Goal: Transaction & Acquisition: Purchase product/service

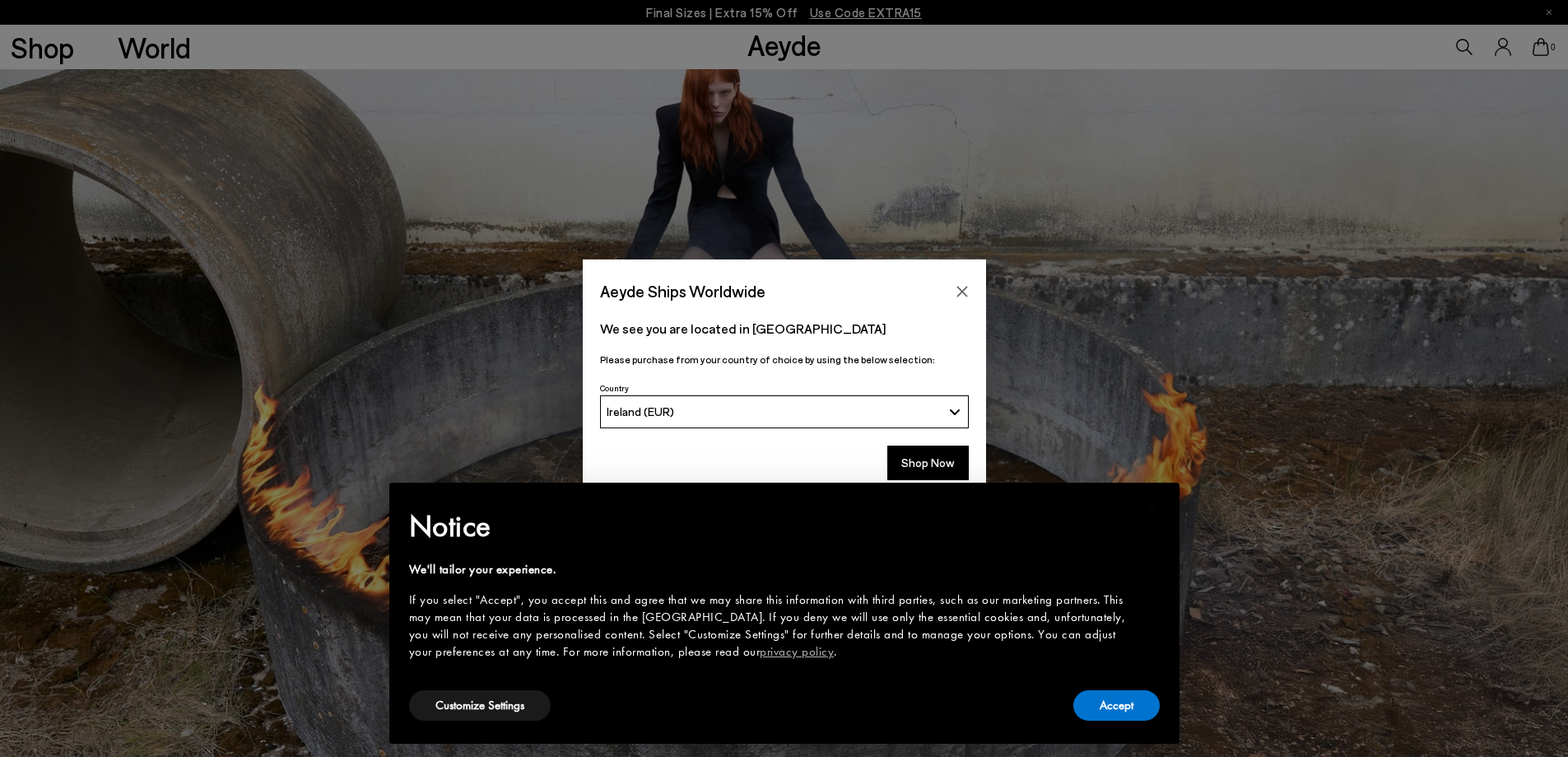
scroll to position [824, 0]
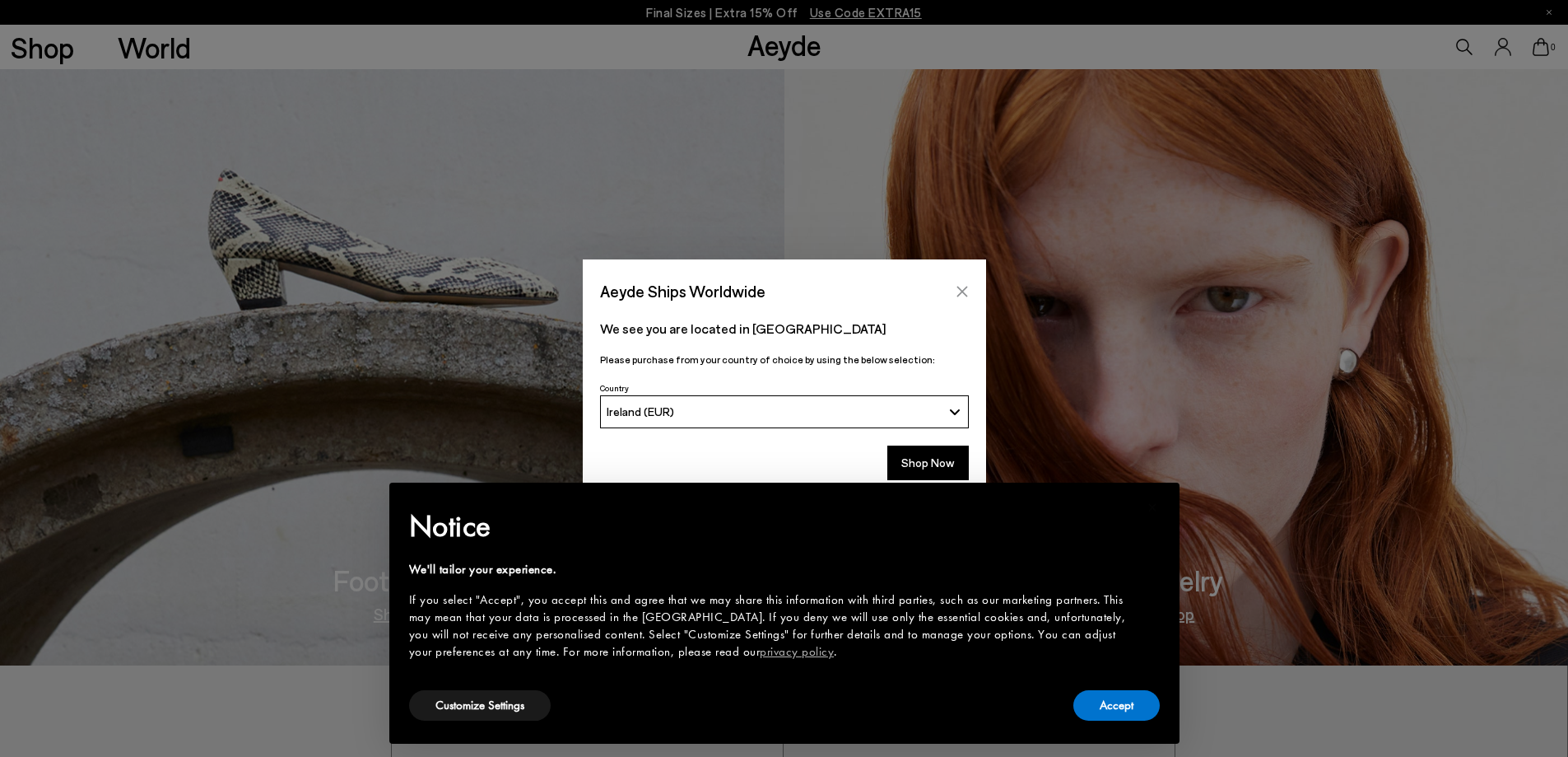
click at [960, 285] on icon "Close" at bounding box center [962, 291] width 13 height 13
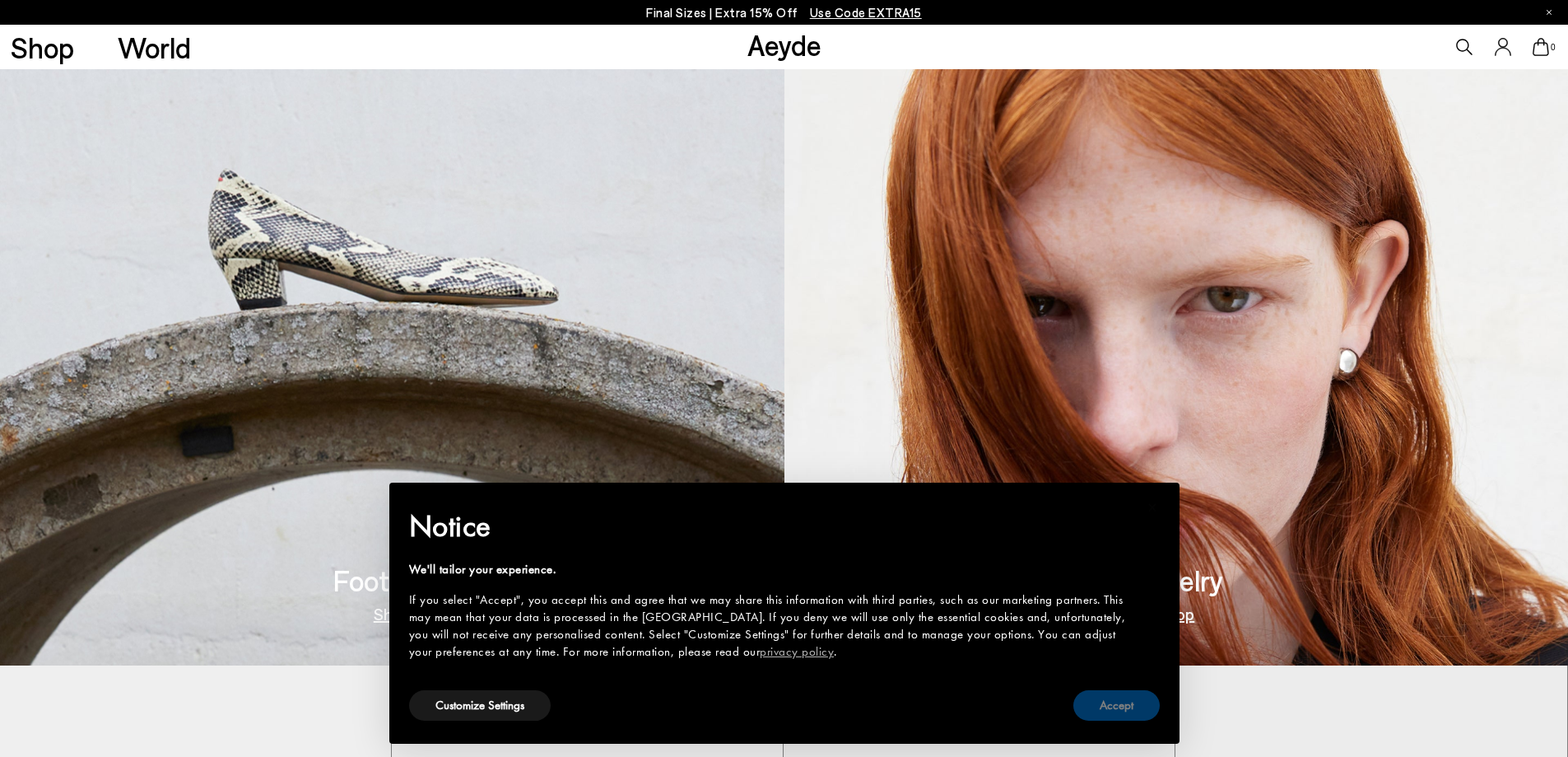
click at [1128, 719] on button "Accept" at bounding box center [1116, 704] width 86 height 30
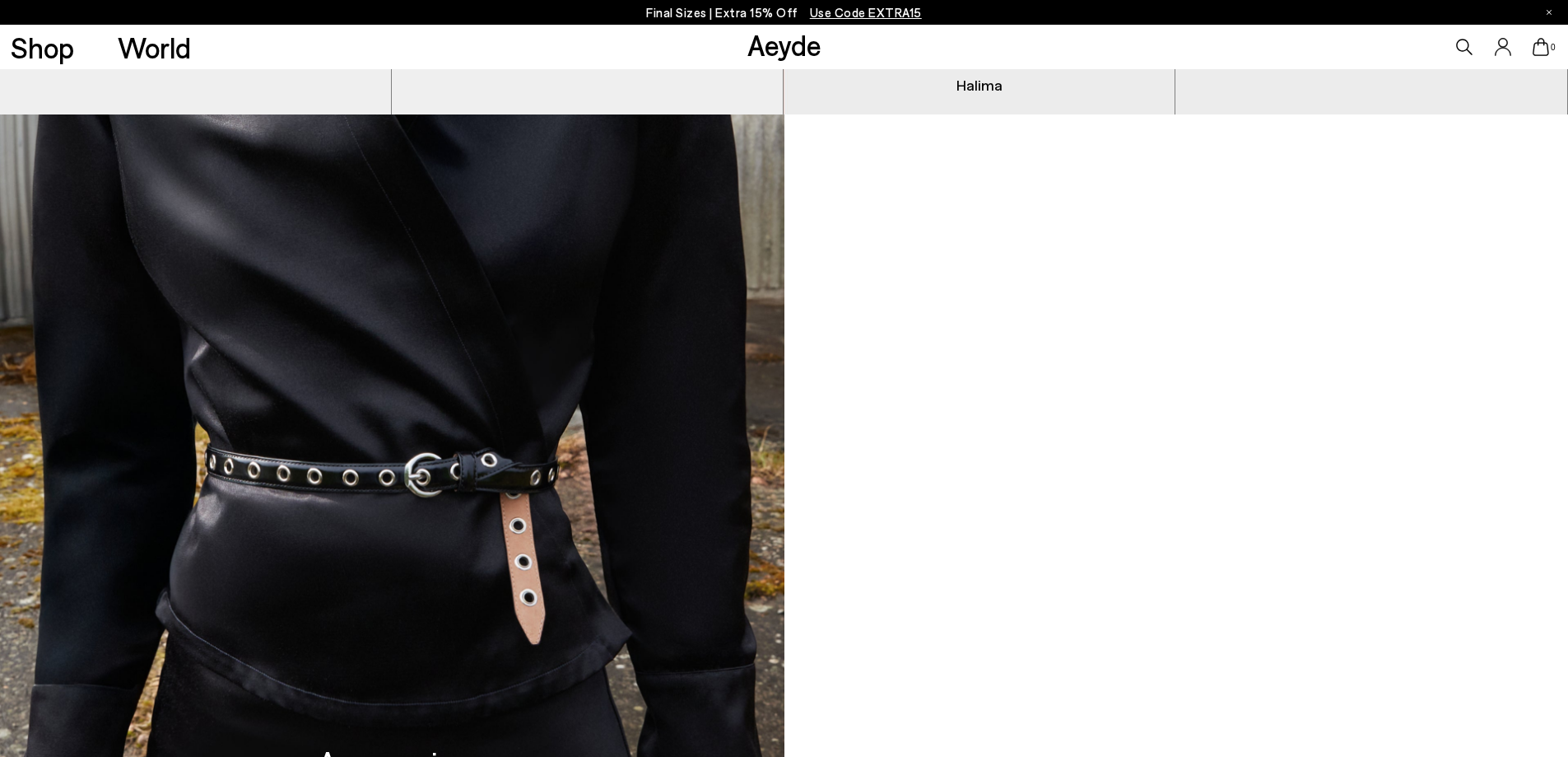
scroll to position [1371, 0]
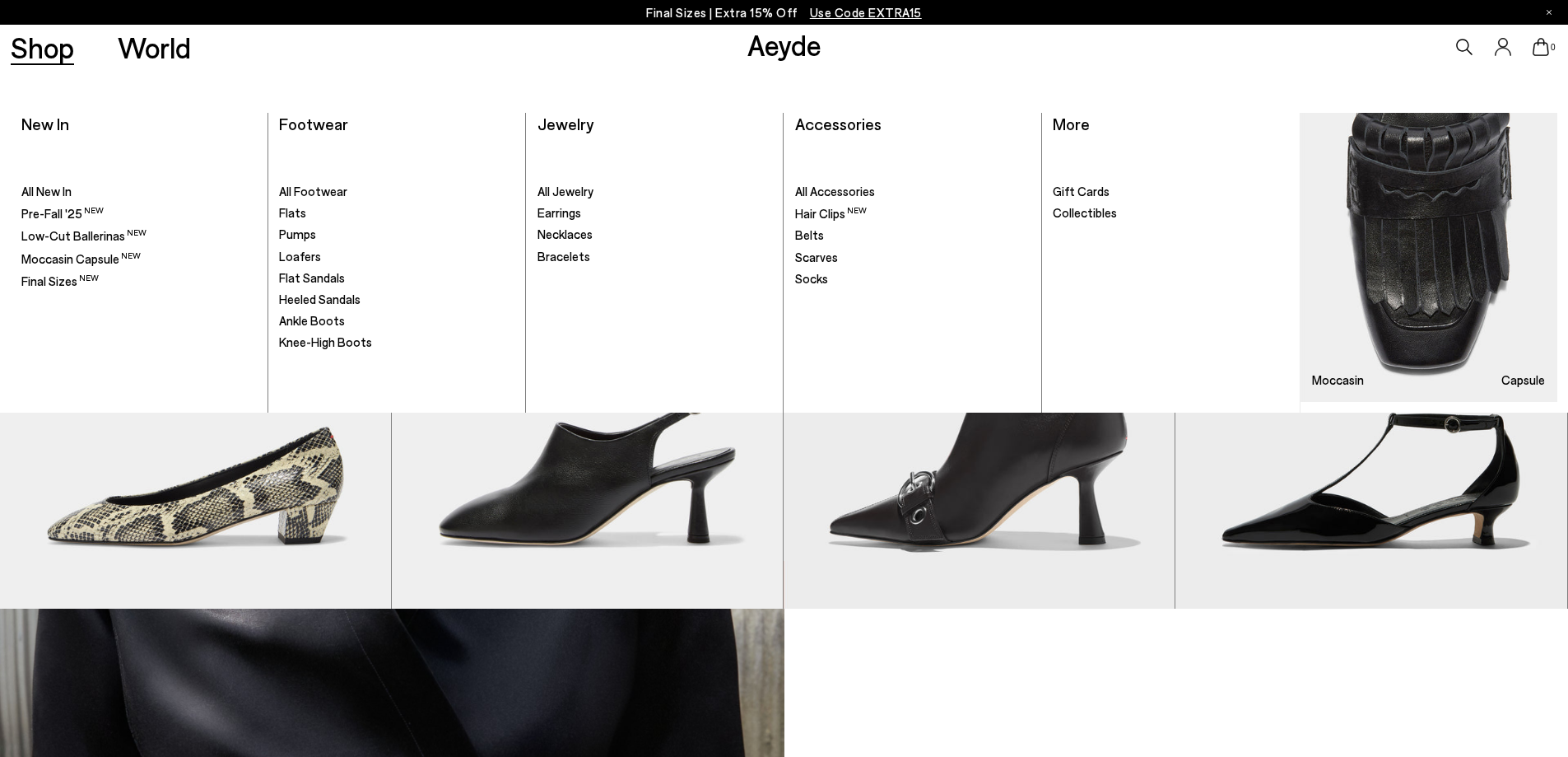
click at [59, 58] on link "Shop" at bounding box center [41, 47] width 63 height 29
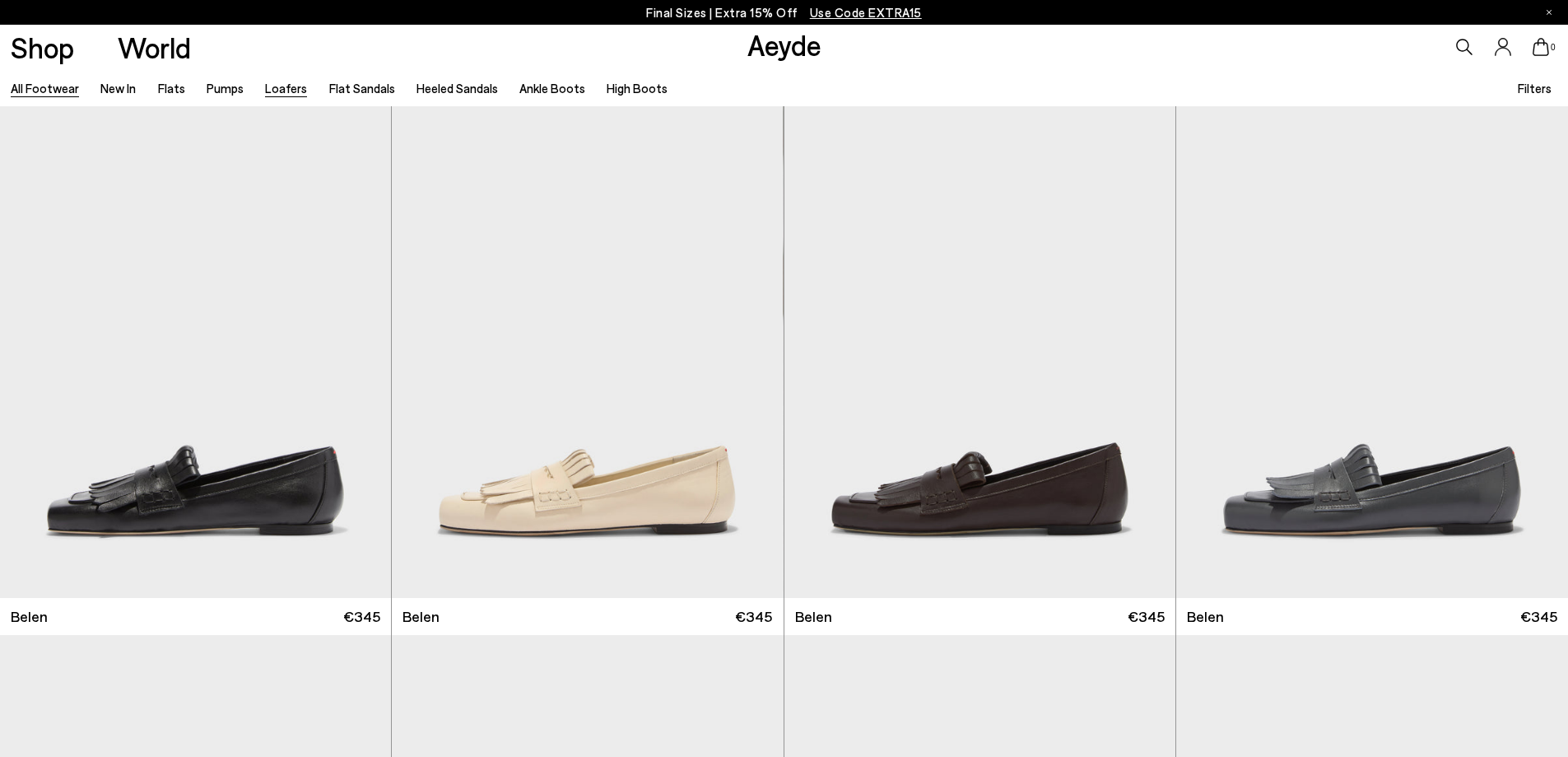
click at [281, 90] on link "Loafers" at bounding box center [286, 87] width 42 height 15
